Goal: Task Accomplishment & Management: Manage account settings

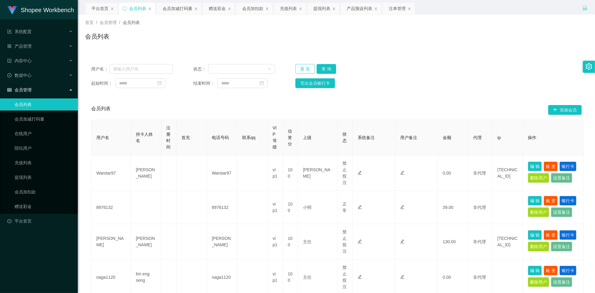
click at [300, 68] on button "重 置" at bounding box center [304, 69] width 19 height 10
click at [299, 68] on button "重 置" at bounding box center [304, 69] width 19 height 10
click at [299, 69] on div "重 置 查 询" at bounding box center [336, 69] width 82 height 10
click at [227, 43] on div "会员列表" at bounding box center [336, 39] width 503 height 14
click at [153, 68] on input "text" at bounding box center [141, 69] width 64 height 10
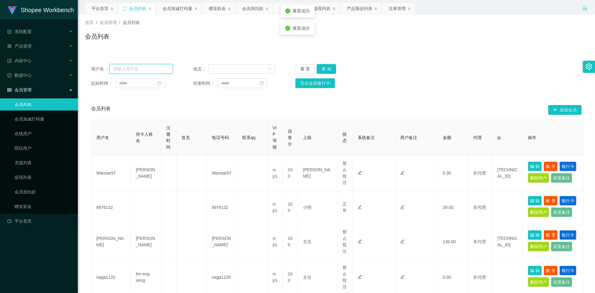
paste input "phang"
type input "phang"
click at [333, 71] on button "查 询" at bounding box center [326, 69] width 19 height 10
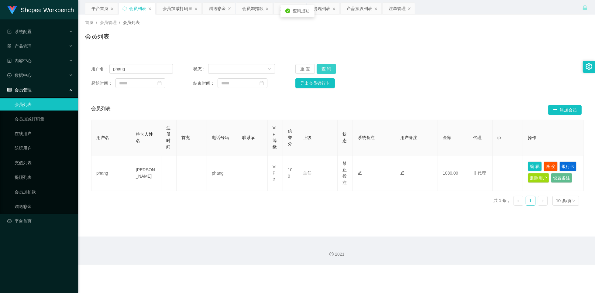
click at [328, 70] on button "查 询" at bounding box center [326, 69] width 19 height 10
click at [326, 71] on button "查 询" at bounding box center [326, 69] width 19 height 10
click at [177, 10] on div "会员加减打码量" at bounding box center [178, 9] width 30 height 12
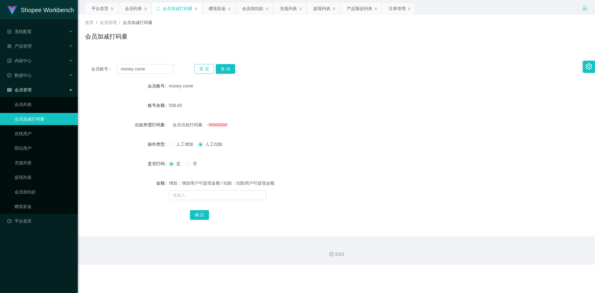
click at [205, 69] on button "重 置" at bounding box center [204, 69] width 19 height 10
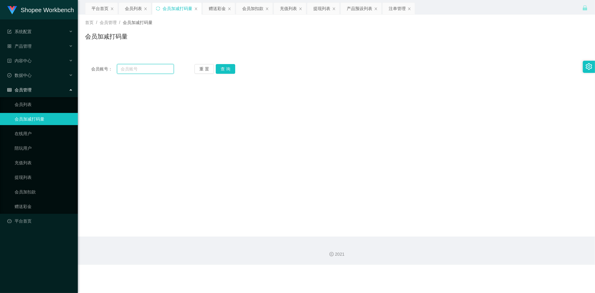
click at [156, 70] on input "text" at bounding box center [145, 69] width 57 height 10
paste input "phang"
type input "phang"
drag, startPoint x: 222, startPoint y: 67, endPoint x: 226, endPoint y: 70, distance: 4.5
click at [222, 67] on button "查 询" at bounding box center [225, 69] width 19 height 10
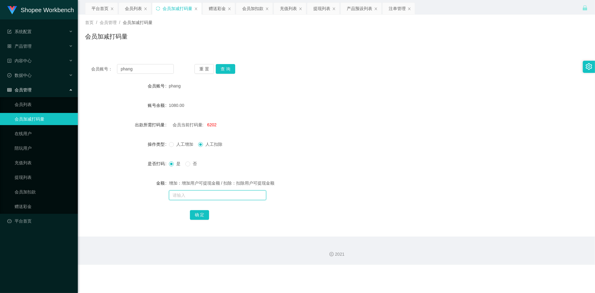
click at [225, 195] on input "text" at bounding box center [217, 196] width 97 height 10
type input "60000"
click at [201, 216] on button "确 定" at bounding box center [199, 215] width 19 height 10
click at [395, 11] on div "注单管理" at bounding box center [397, 9] width 17 height 12
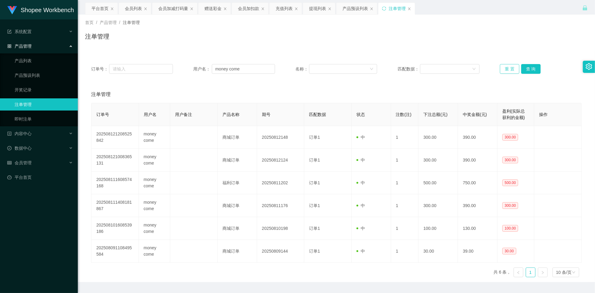
click at [504, 72] on button "重 置" at bounding box center [509, 69] width 19 height 10
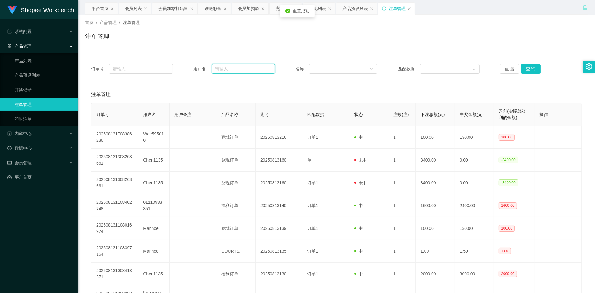
click at [259, 66] on input "text" at bounding box center [244, 69] width 64 height 10
paste input "phang"
type input "phang"
click at [529, 71] on button "查 询" at bounding box center [530, 69] width 19 height 10
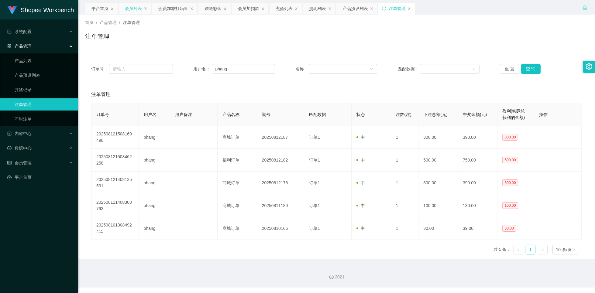
click at [130, 9] on div "会员列表" at bounding box center [133, 9] width 17 height 12
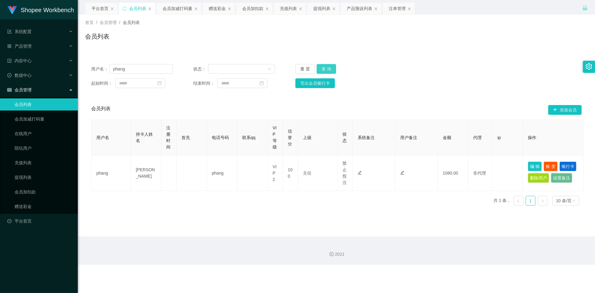
click at [326, 66] on button "查 询" at bounding box center [326, 69] width 19 height 10
click at [323, 69] on button "查 询" at bounding box center [326, 69] width 19 height 10
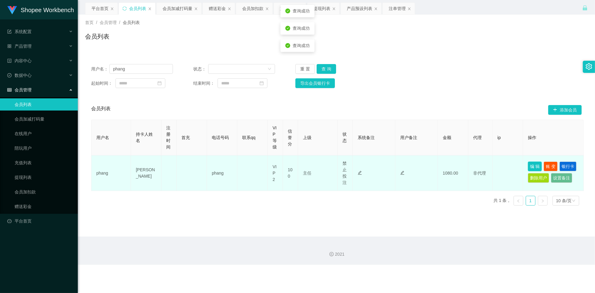
click at [531, 167] on button "编 辑" at bounding box center [535, 167] width 14 height 10
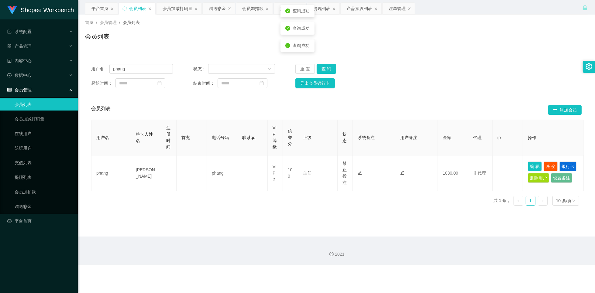
type input "phang"
type input "[PERSON_NAME]"
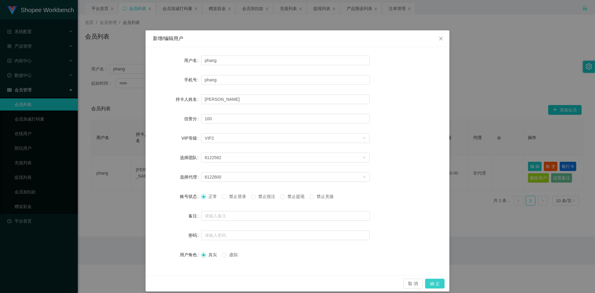
drag, startPoint x: 426, startPoint y: 281, endPoint x: 422, endPoint y: 278, distance: 4.8
click at [426, 281] on button "确 定" at bounding box center [434, 284] width 19 height 10
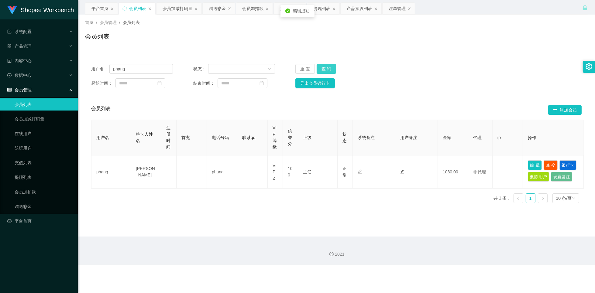
click at [330, 69] on button "查 询" at bounding box center [326, 69] width 19 height 10
click at [330, 68] on button "查 询" at bounding box center [326, 69] width 19 height 10
click at [330, 69] on button "查 询" at bounding box center [326, 69] width 19 height 10
click at [327, 71] on button "查 询" at bounding box center [326, 69] width 19 height 10
click at [326, 71] on button "查 询" at bounding box center [326, 69] width 19 height 10
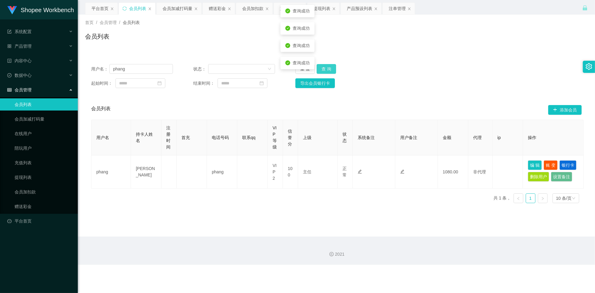
click at [326, 71] on button "查 询" at bounding box center [326, 69] width 19 height 10
click at [399, 7] on div "注单管理" at bounding box center [397, 9] width 17 height 12
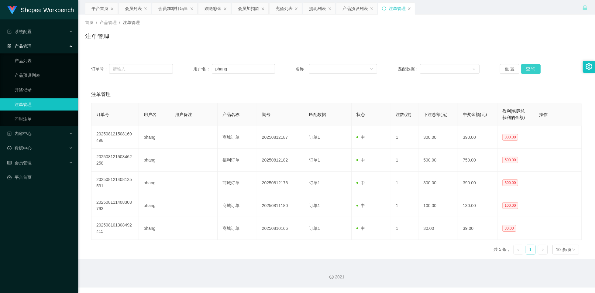
click at [521, 68] on button "查 询" at bounding box center [530, 69] width 19 height 10
click at [528, 69] on button "查 询" at bounding box center [530, 69] width 19 height 10
click at [526, 72] on button "查 询" at bounding box center [530, 69] width 19 height 10
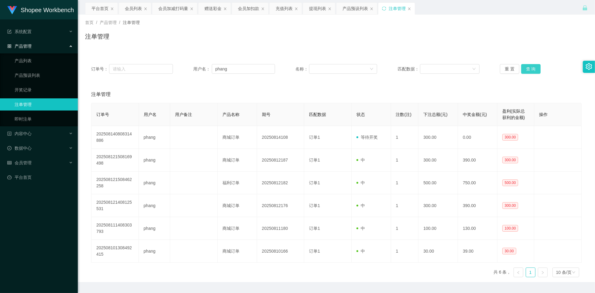
click at [526, 73] on button "查 询" at bounding box center [530, 69] width 19 height 10
click at [132, 8] on div "会员列表" at bounding box center [133, 9] width 17 height 12
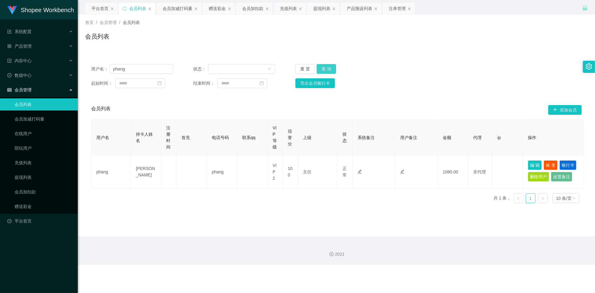
click at [330, 69] on button "查 询" at bounding box center [326, 69] width 19 height 10
drag, startPoint x: 534, startPoint y: 164, endPoint x: 534, endPoint y: 161, distance: 3.1
click at [533, 164] on button "编 辑" at bounding box center [535, 166] width 14 height 10
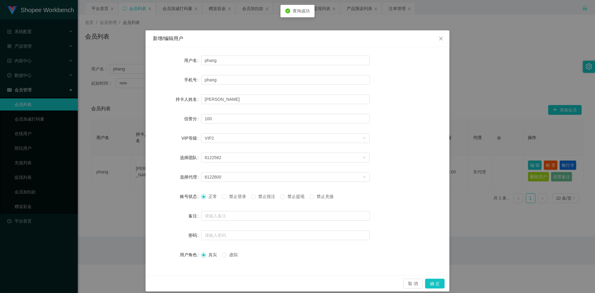
click at [264, 197] on span "禁止投注" at bounding box center [267, 196] width 22 height 5
click at [437, 283] on button "确 定" at bounding box center [434, 284] width 19 height 10
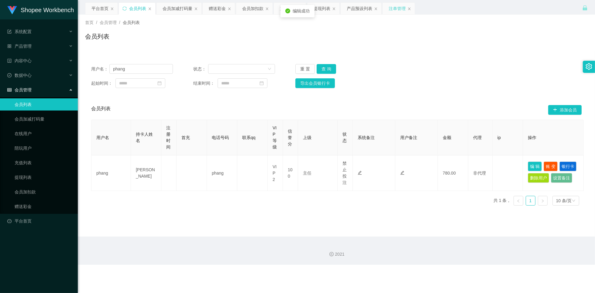
click at [402, 11] on div "注单管理" at bounding box center [397, 9] width 17 height 12
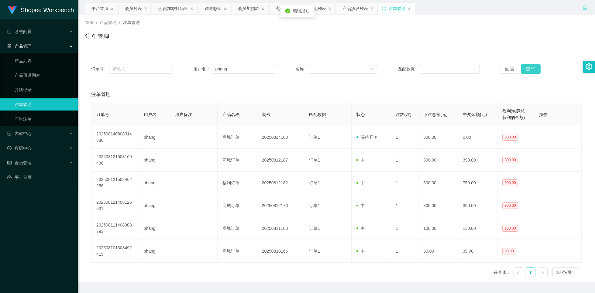
click at [528, 69] on button "查 询" at bounding box center [530, 69] width 19 height 10
click at [538, 68] on div "重 置 查 询" at bounding box center [541, 69] width 82 height 10
click at [531, 71] on button "查 询" at bounding box center [530, 69] width 19 height 10
click at [133, 10] on div "会员列表" at bounding box center [133, 9] width 17 height 12
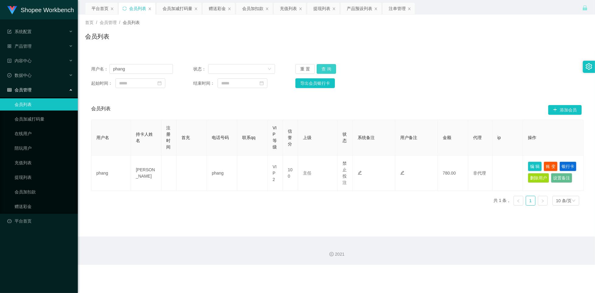
click at [318, 70] on button "查 询" at bounding box center [326, 69] width 19 height 10
click at [323, 69] on button "查 询" at bounding box center [326, 69] width 19 height 10
click at [145, 70] on input "phang" at bounding box center [141, 69] width 64 height 10
click at [318, 9] on div "提现列表" at bounding box center [321, 9] width 17 height 12
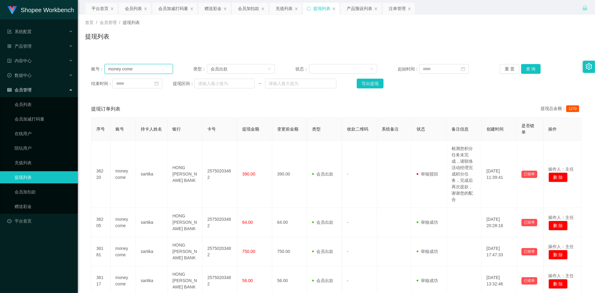
click at [162, 70] on input "money come" at bounding box center [139, 69] width 68 height 10
click at [161, 70] on input "money come" at bounding box center [139, 69] width 68 height 10
paste input "phang"
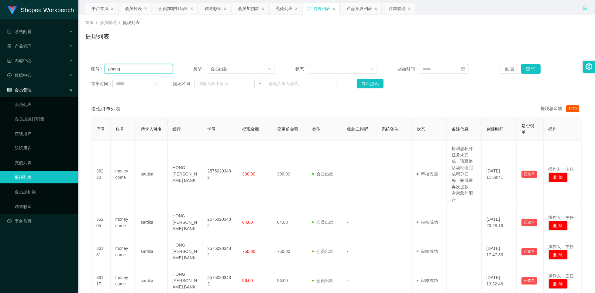
type input "phang"
click at [528, 69] on button "查 询" at bounding box center [530, 69] width 19 height 10
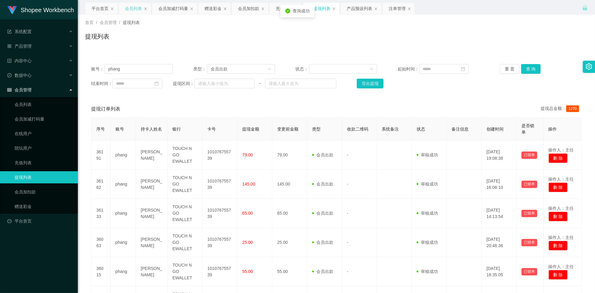
click at [133, 9] on div "会员列表" at bounding box center [133, 9] width 17 height 12
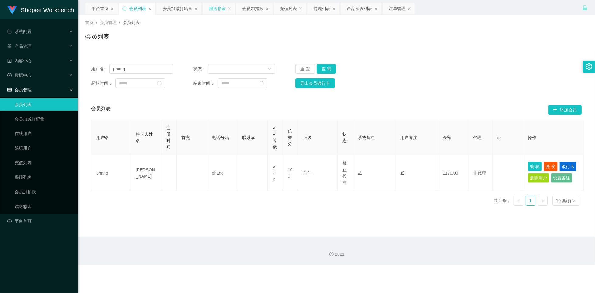
click at [211, 11] on div "赠送彩金" at bounding box center [217, 9] width 17 height 12
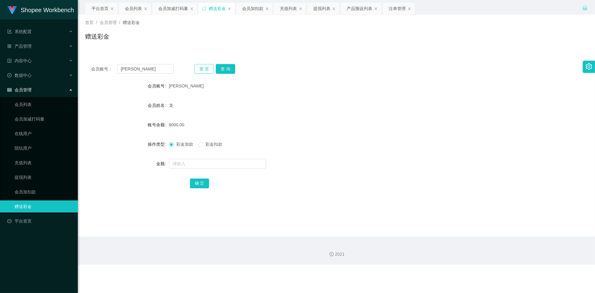
click at [201, 69] on button "重 置" at bounding box center [204, 69] width 19 height 10
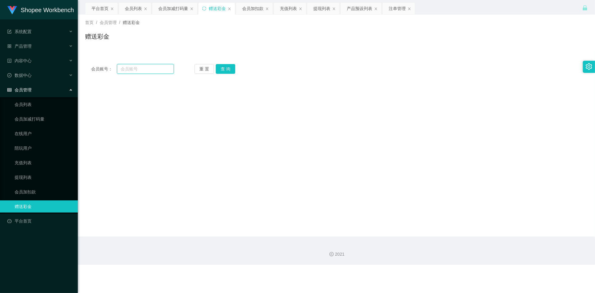
drag, startPoint x: 166, startPoint y: 68, endPoint x: 161, endPoint y: 69, distance: 5.5
click at [166, 68] on input "text" at bounding box center [145, 69] width 57 height 10
paste input "[PERSON_NAME]"
type input "[PERSON_NAME]"
click at [218, 66] on button "查 询" at bounding box center [225, 69] width 19 height 10
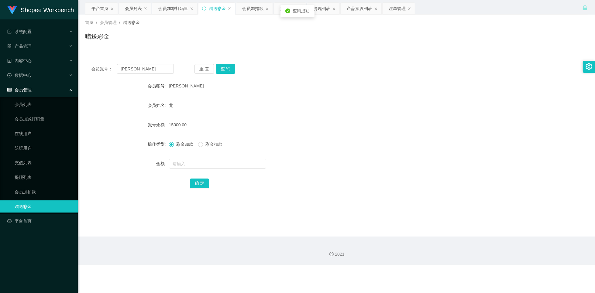
click at [175, 125] on span "15000.00" at bounding box center [178, 125] width 18 height 5
copy span "15000.00"
click at [216, 142] on span "彩金扣款" at bounding box center [214, 144] width 22 height 5
click at [192, 166] on input "text" at bounding box center [217, 164] width 97 height 10
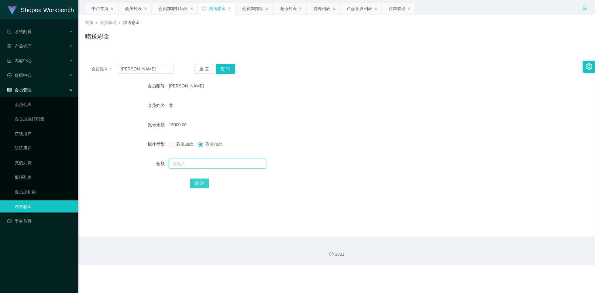
paste input "15000.00"
type input "15000.00"
drag, startPoint x: 197, startPoint y: 184, endPoint x: 191, endPoint y: 176, distance: 10.4
click at [197, 185] on button "确 定" at bounding box center [199, 184] width 19 height 10
click at [177, 166] on input "text" at bounding box center [217, 164] width 97 height 10
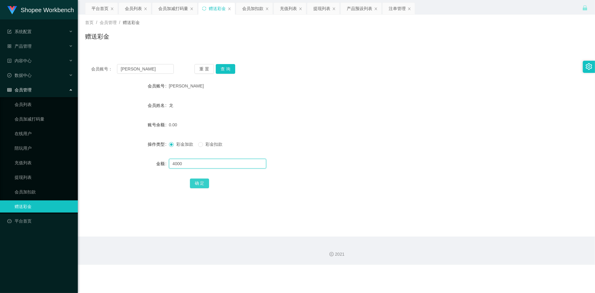
type input "4000"
click at [192, 187] on button "确 定" at bounding box center [199, 184] width 19 height 10
click at [354, 131] on form "会员账号 [PERSON_NAME] 会员姓名 龙 账号余额 4000.00 操作类型 彩金加款 彩金扣款 金额 确 定" at bounding box center [336, 134] width 503 height 109
click at [203, 70] on button "重 置" at bounding box center [204, 69] width 19 height 10
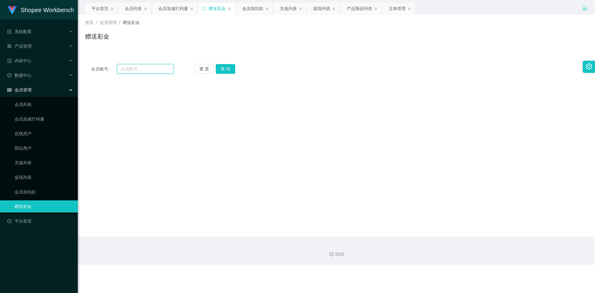
drag, startPoint x: 140, startPoint y: 70, endPoint x: 150, endPoint y: 81, distance: 14.7
click at [140, 70] on input "text" at bounding box center [145, 69] width 57 height 10
paste input "LAWLEE"
type input "LAWLEE"
click at [232, 70] on button "查 询" at bounding box center [225, 69] width 19 height 10
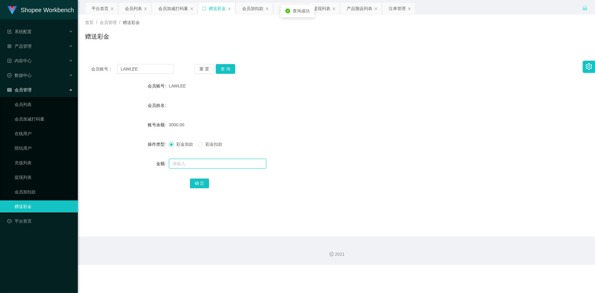
click at [196, 165] on input "text" at bounding box center [217, 164] width 97 height 10
type input "1000"
click at [187, 185] on div "确 定" at bounding box center [336, 183] width 503 height 12
click at [197, 185] on button "确 定" at bounding box center [199, 184] width 19 height 10
click at [136, 7] on div "会员列表" at bounding box center [133, 9] width 17 height 12
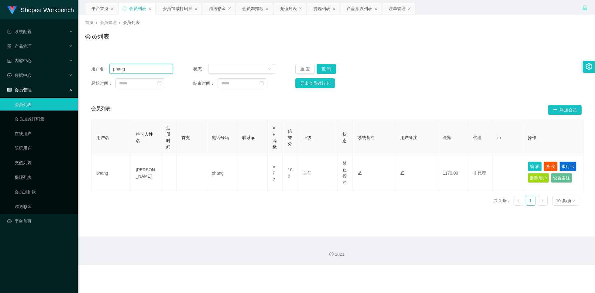
click at [142, 67] on input "phang" at bounding box center [141, 69] width 64 height 10
